Goal: Information Seeking & Learning: Learn about a topic

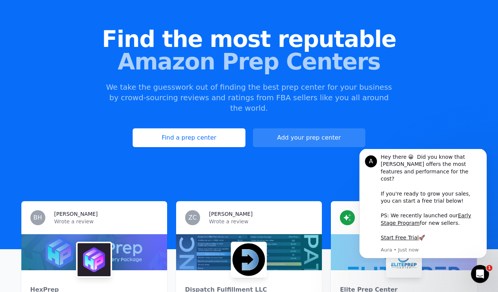
scroll to position [36, 0]
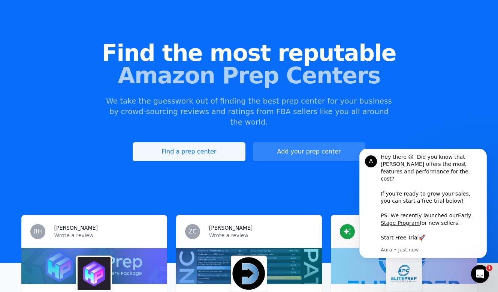
click at [206, 142] on link "Find a prep center" at bounding box center [189, 151] width 112 height 19
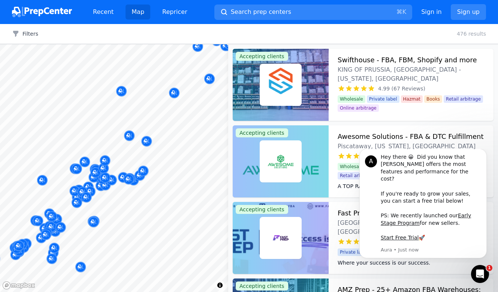
click at [165, 161] on body "Recent Map Repricer Search prep centers ⌘ K Open main menu Sign in Sign up Filt…" at bounding box center [249, 146] width 498 height 292
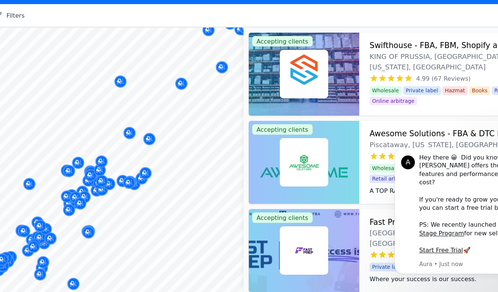
click at [145, 168] on div at bounding box center [129, 171] width 144 height 6
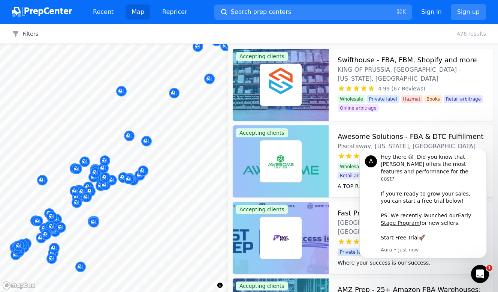
click at [141, 172] on div at bounding box center [129, 171] width 144 height 6
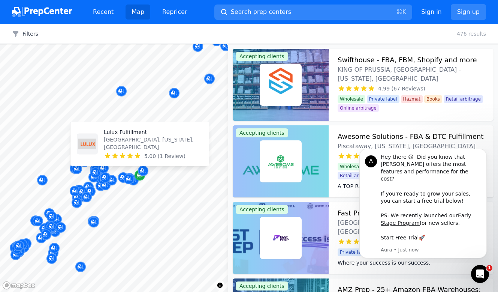
click at [140, 177] on icon "Map marker" at bounding box center [140, 175] width 6 height 5
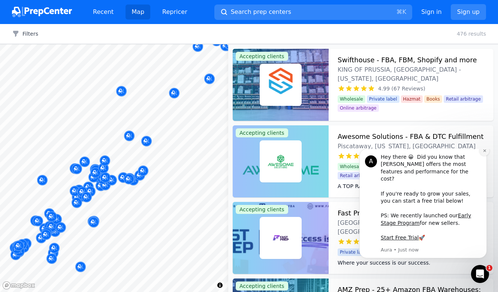
click at [484, 152] on icon "Dismiss notification" at bounding box center [484, 150] width 3 height 3
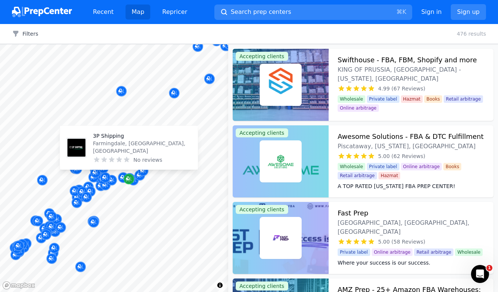
click at [132, 179] on div "Map marker" at bounding box center [129, 179] width 10 height 10
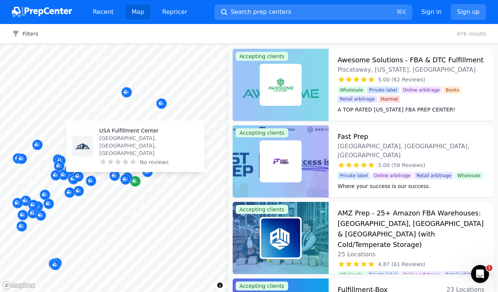
click at [138, 180] on div "Map marker" at bounding box center [135, 181] width 10 height 10
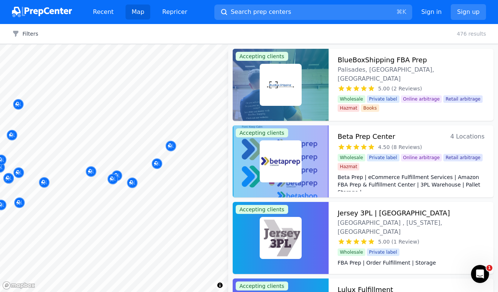
click at [91, 172] on div at bounding box center [129, 171] width 144 height 6
click at [91, 169] on div at bounding box center [129, 171] width 144 height 6
click at [102, 163] on div at bounding box center [143, 163] width 144 height 6
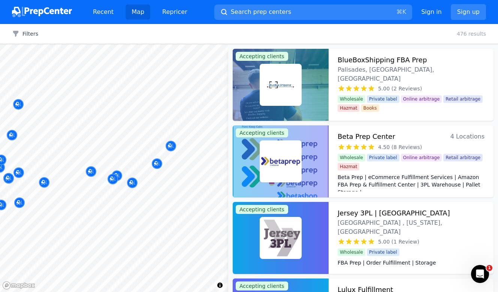
click at [102, 163] on div at bounding box center [143, 163] width 144 height 6
click at [90, 173] on div at bounding box center [129, 171] width 144 height 6
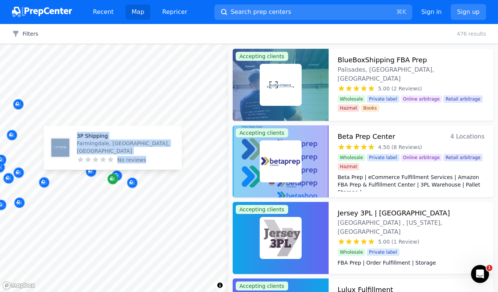
click at [114, 181] on icon "Map marker" at bounding box center [113, 178] width 6 height 7
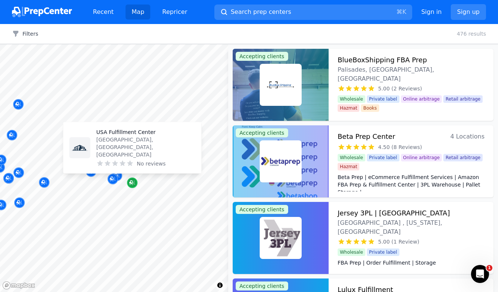
click at [133, 181] on icon "Map marker" at bounding box center [132, 182] width 6 height 7
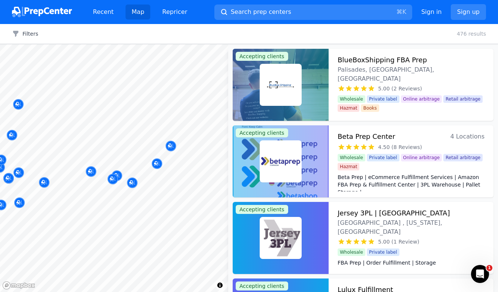
click at [133, 163] on div at bounding box center [185, 160] width 144 height 6
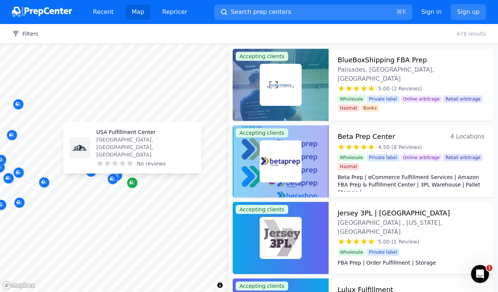
click at [134, 182] on icon "Map marker" at bounding box center [132, 182] width 6 height 5
click at [134, 182] on icon "Map marker" at bounding box center [132, 182] width 6 height 7
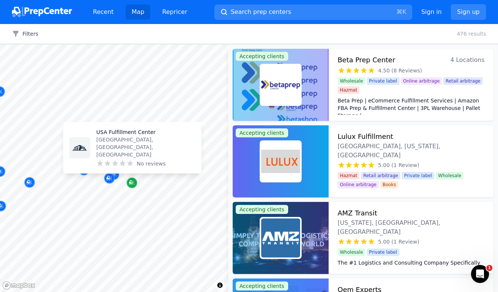
click at [135, 182] on icon "Map marker" at bounding box center [132, 182] width 6 height 7
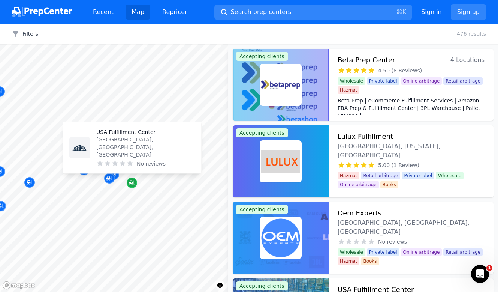
click at [135, 182] on icon "Map marker" at bounding box center [132, 182] width 6 height 7
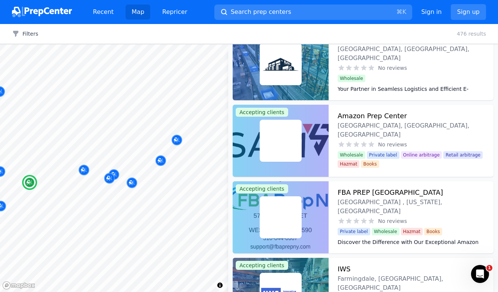
scroll to position [259, 0]
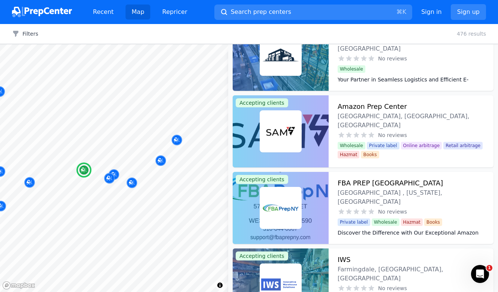
click at [400, 179] on div "FBA PREP NY [GEOGRAPHIC_DATA] , [US_STATE], [GEOGRAPHIC_DATA]" at bounding box center [411, 192] width 147 height 28
